Goal: Task Accomplishment & Management: Manage account settings

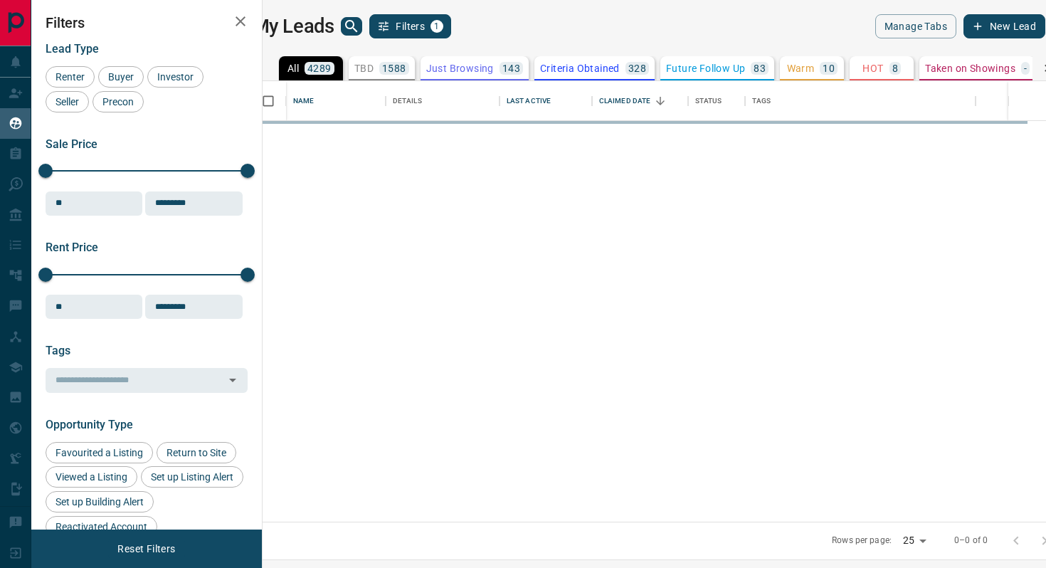
scroll to position [441, 777]
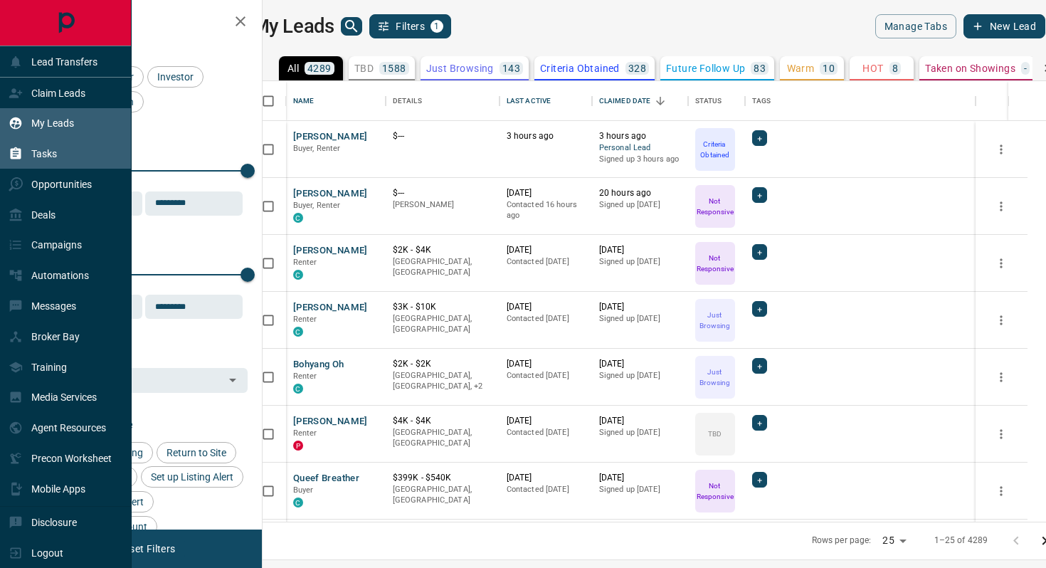
click at [42, 159] on div "Tasks" at bounding box center [33, 153] width 48 height 23
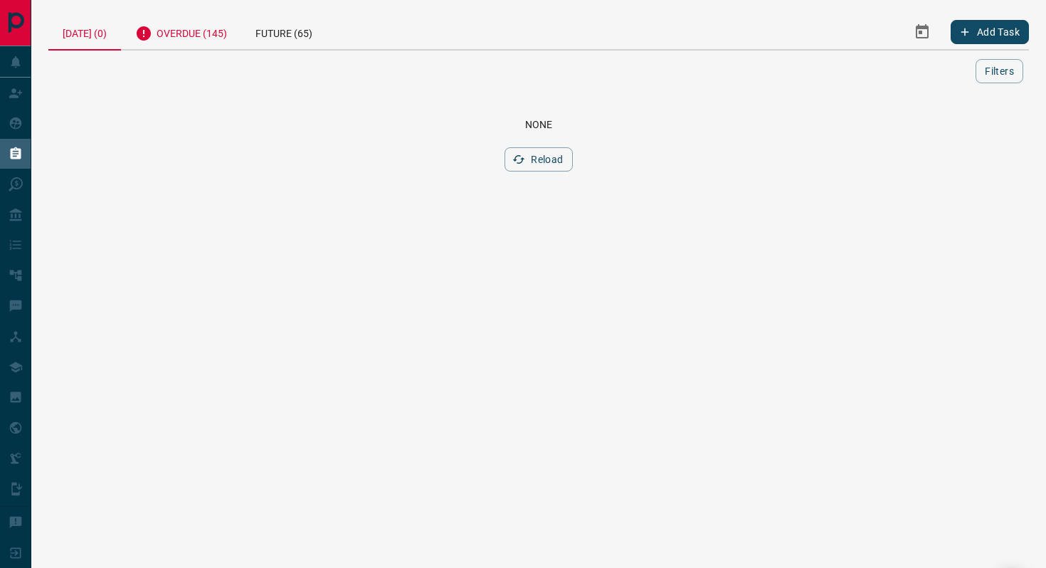
click at [184, 34] on div "Overdue (145)" at bounding box center [181, 31] width 120 height 35
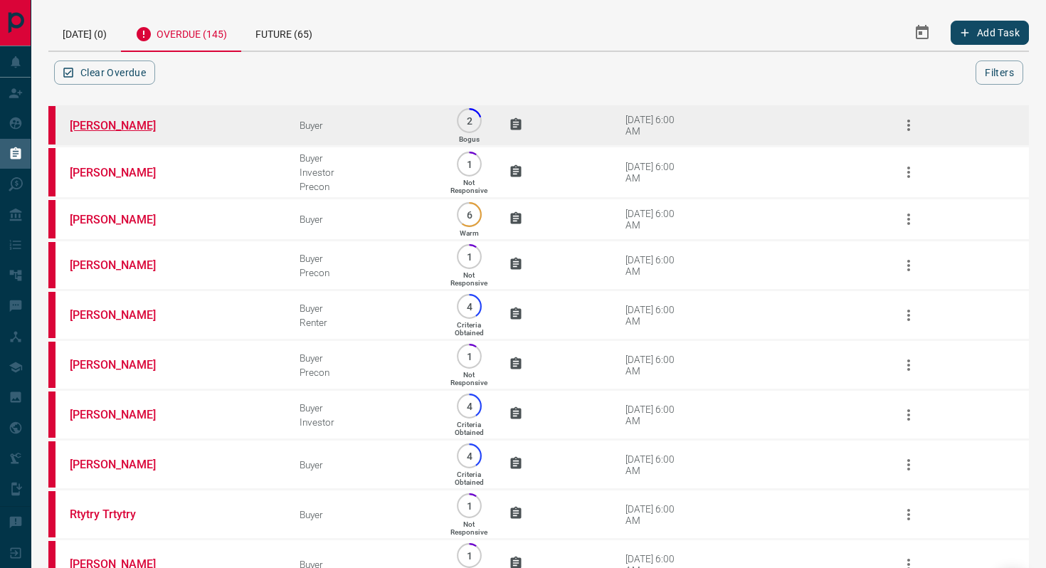
click at [127, 124] on link "[PERSON_NAME]" at bounding box center [123, 126] width 107 height 14
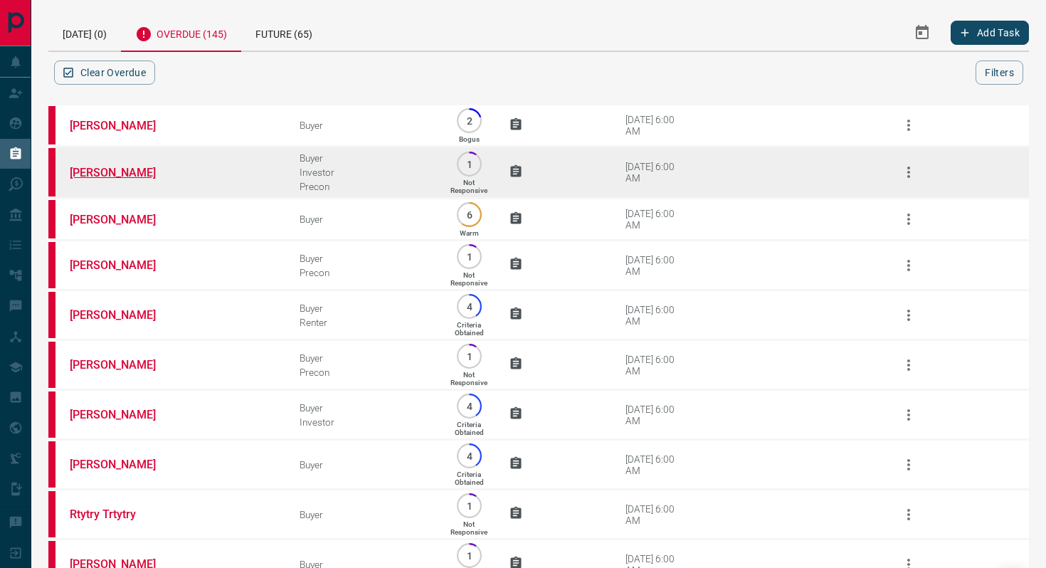
click at [125, 168] on link "[PERSON_NAME]" at bounding box center [123, 173] width 107 height 14
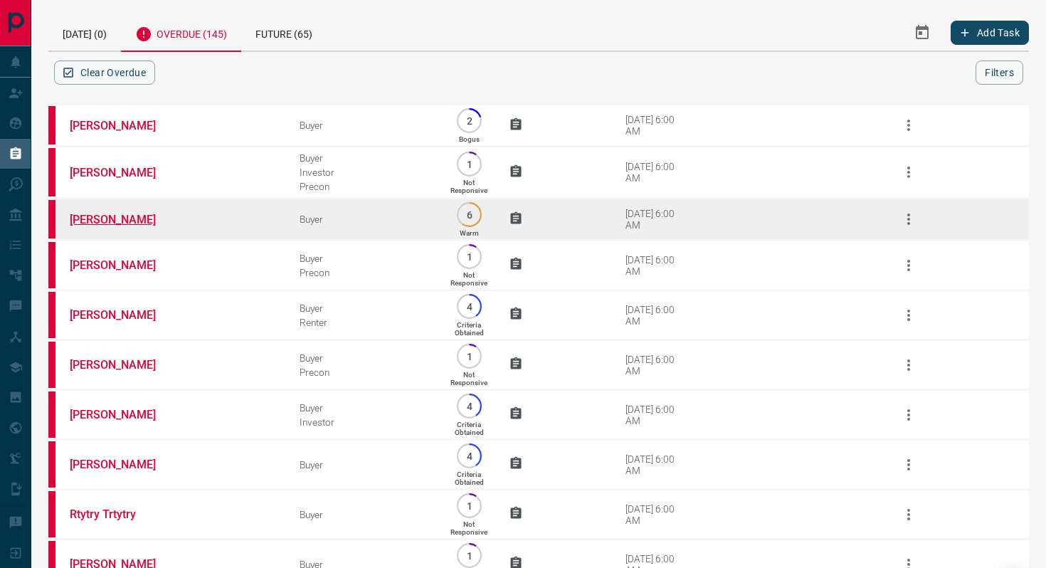
click at [82, 215] on link "[PERSON_NAME]" at bounding box center [123, 220] width 107 height 14
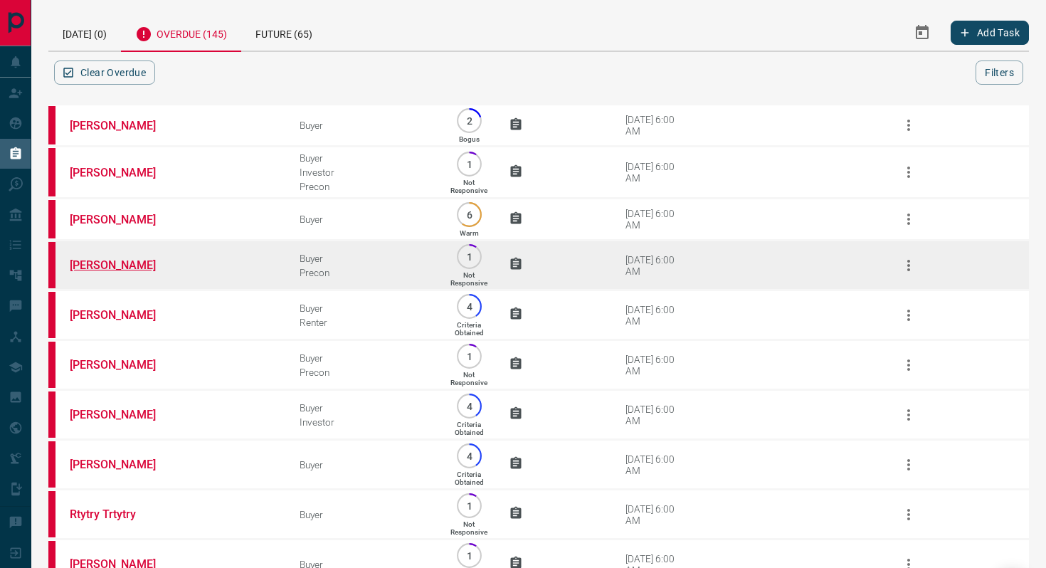
click at [97, 260] on link "[PERSON_NAME]" at bounding box center [123, 265] width 107 height 14
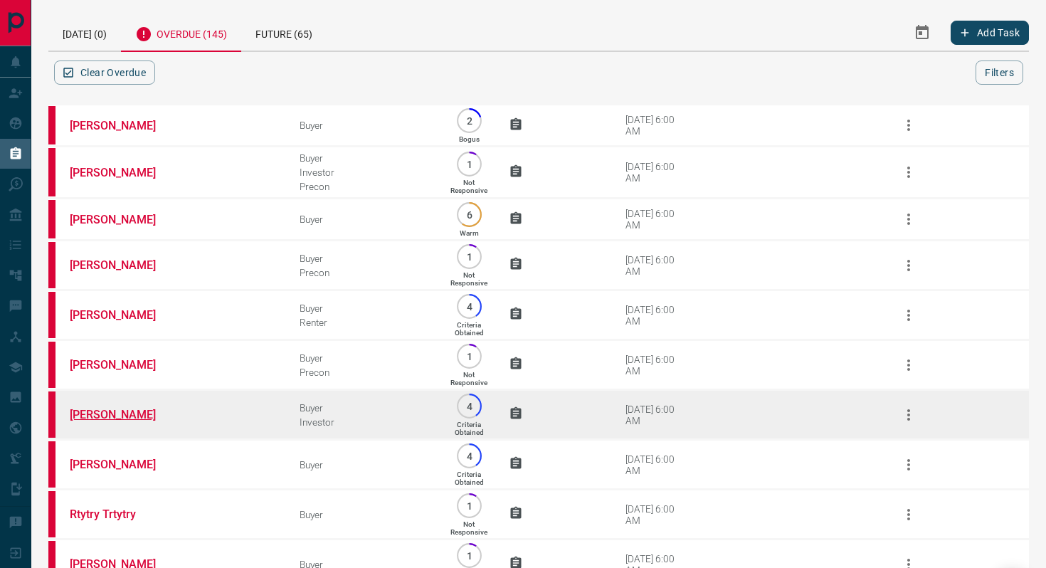
click at [110, 416] on link "[PERSON_NAME]" at bounding box center [123, 415] width 107 height 14
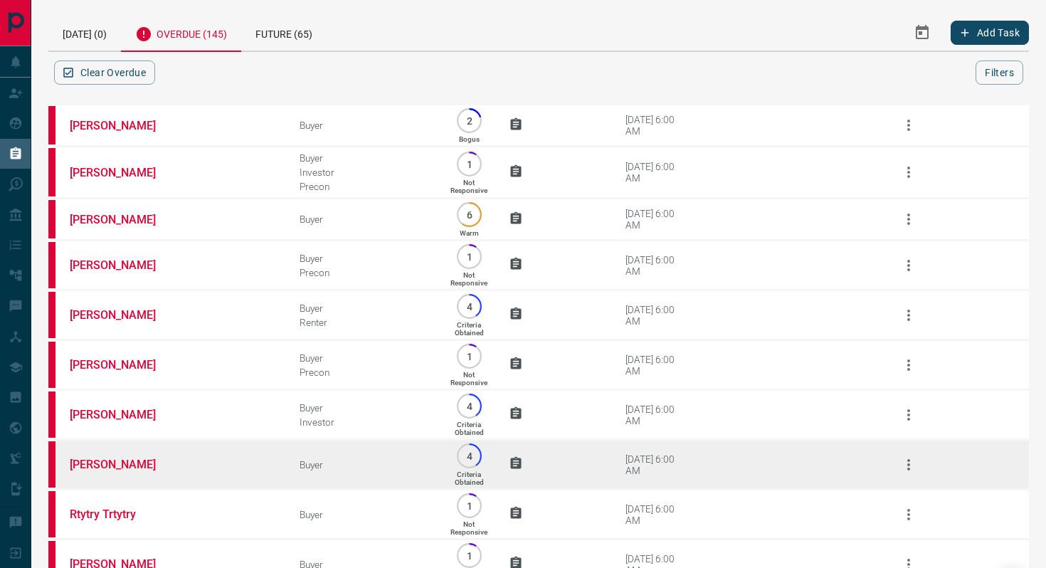
click at [98, 474] on td "[PERSON_NAME]" at bounding box center [163, 465] width 230 height 50
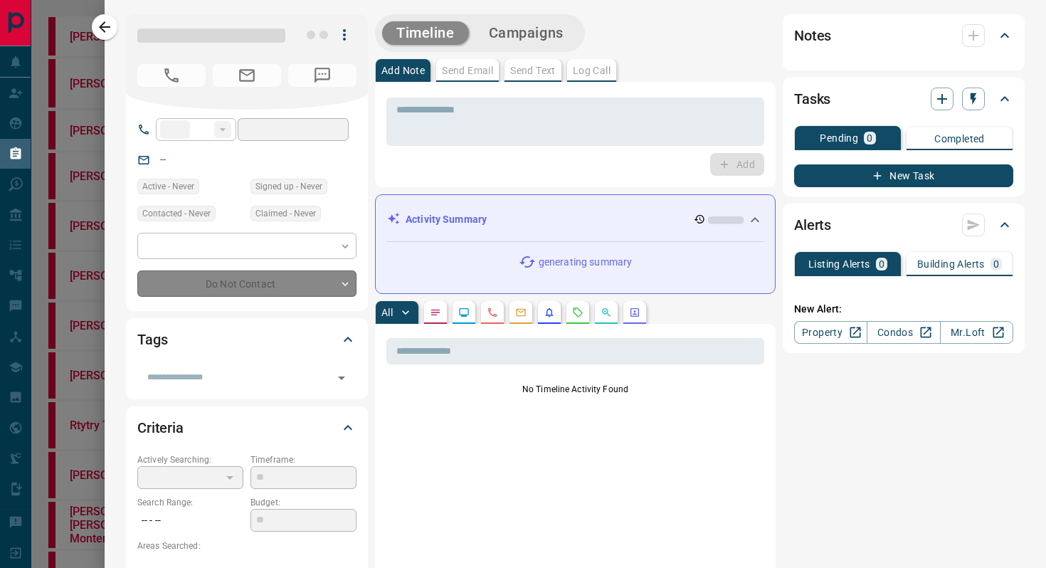
type input "**"
type input "**********"
type input "*"
type input "*******"
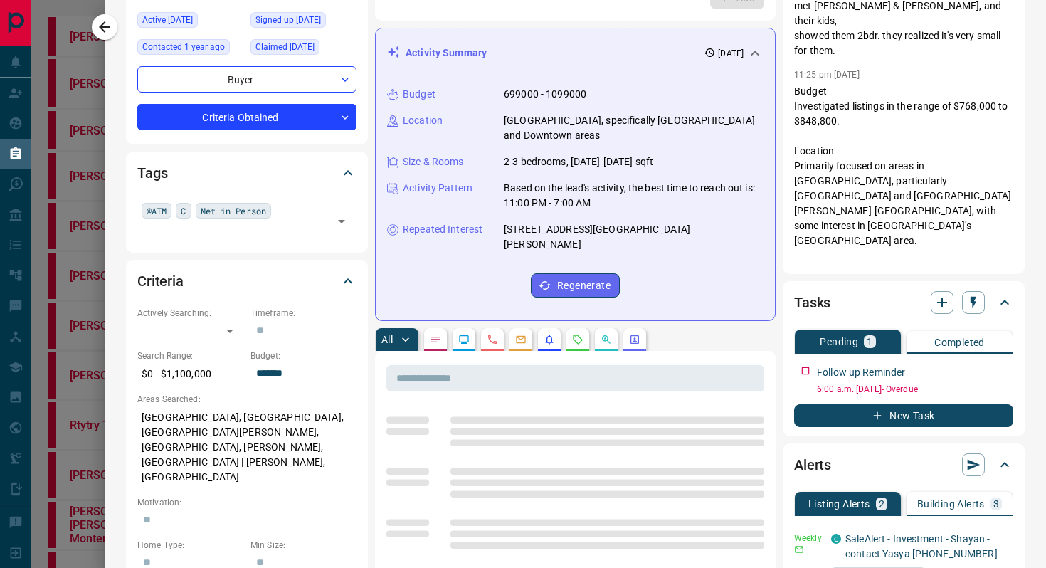
scroll to position [187, 0]
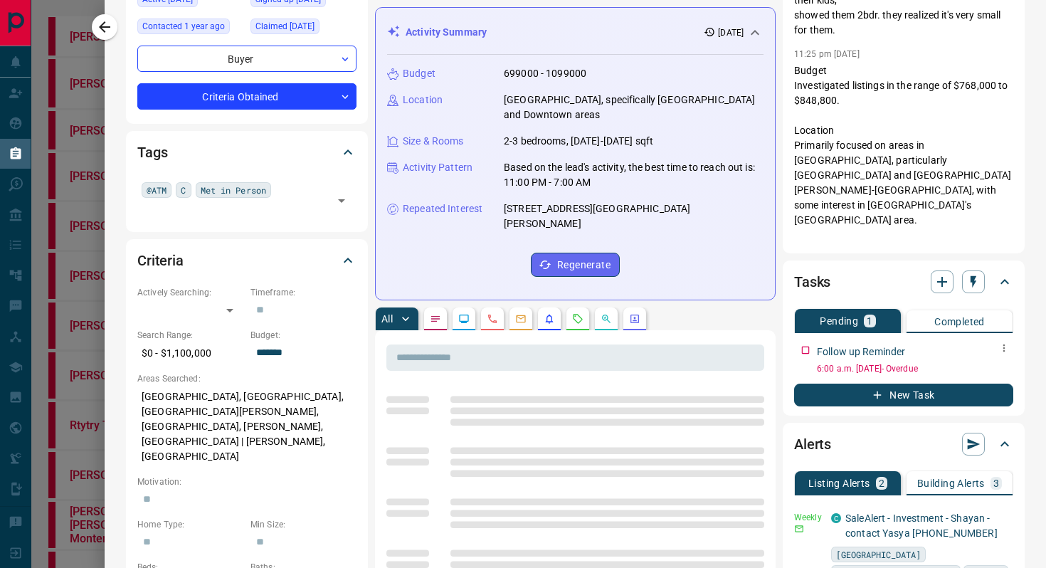
click at [1003, 346] on icon "button" at bounding box center [1004, 347] width 11 height 11
click at [978, 375] on li "Edit" at bounding box center [981, 374] width 63 height 21
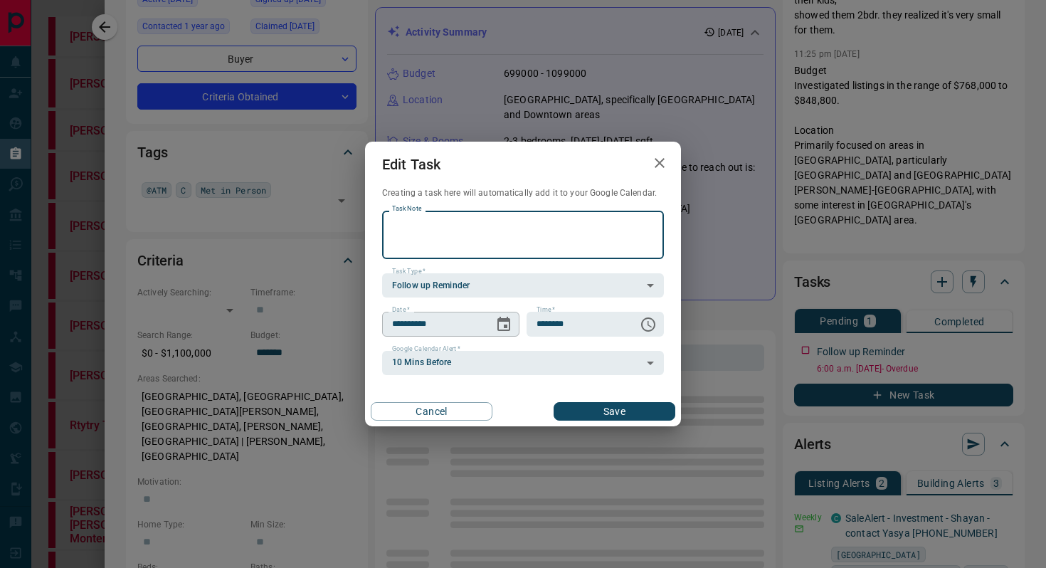
click at [507, 325] on icon "Choose date, selected date is Aug 9, 2025" at bounding box center [503, 324] width 17 height 17
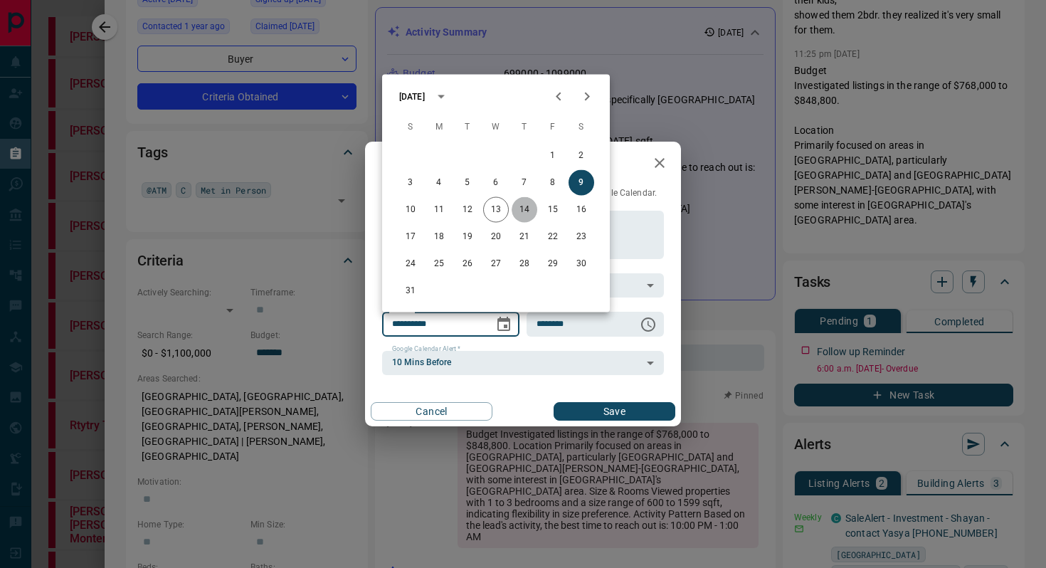
click at [524, 209] on button "14" at bounding box center [525, 210] width 26 height 26
type input "**********"
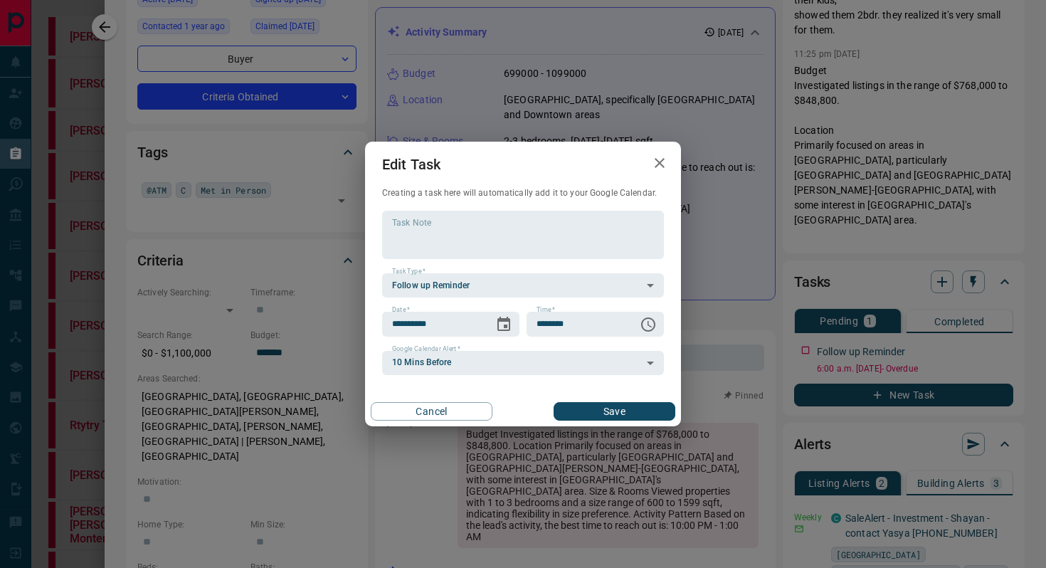
click at [636, 414] on button "Save" at bounding box center [615, 411] width 122 height 19
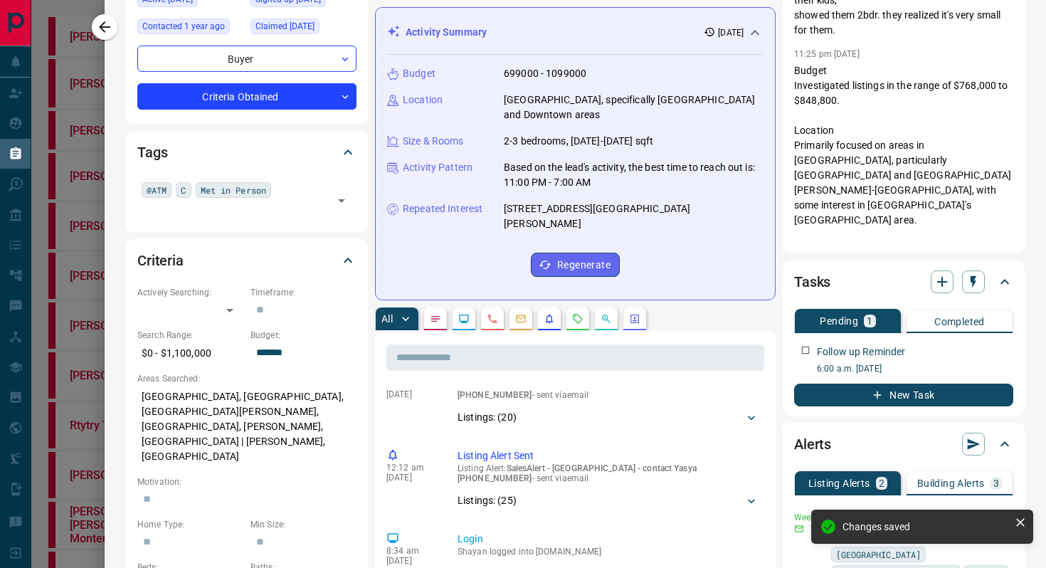
scroll to position [247, 0]
